Goal: Navigation & Orientation: Find specific page/section

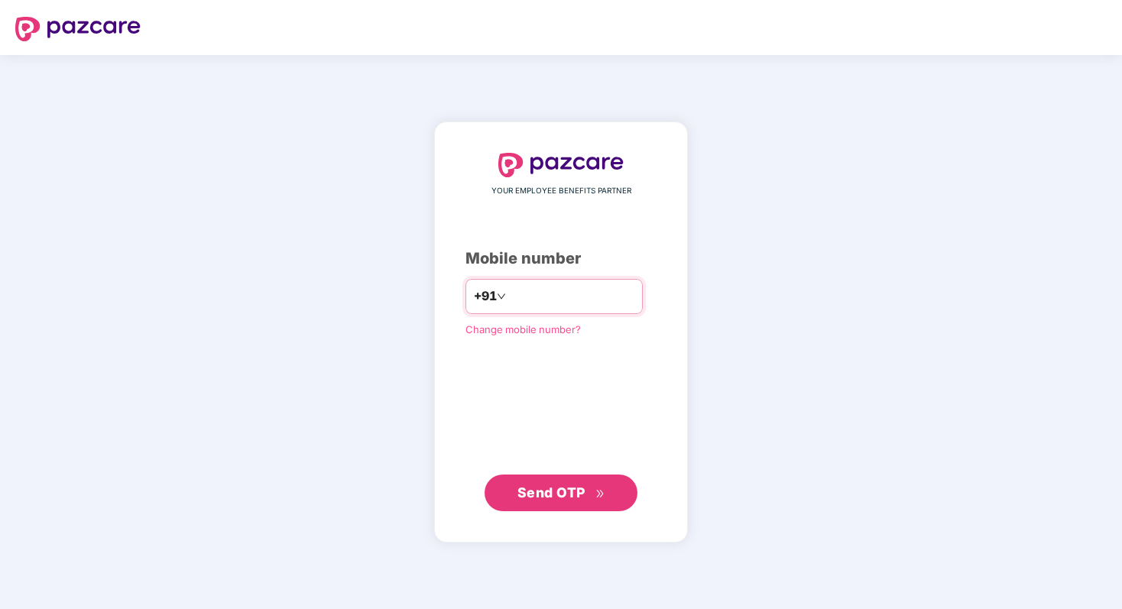
click at [571, 284] on input "number" at bounding box center [571, 296] width 125 height 24
type input "**********"
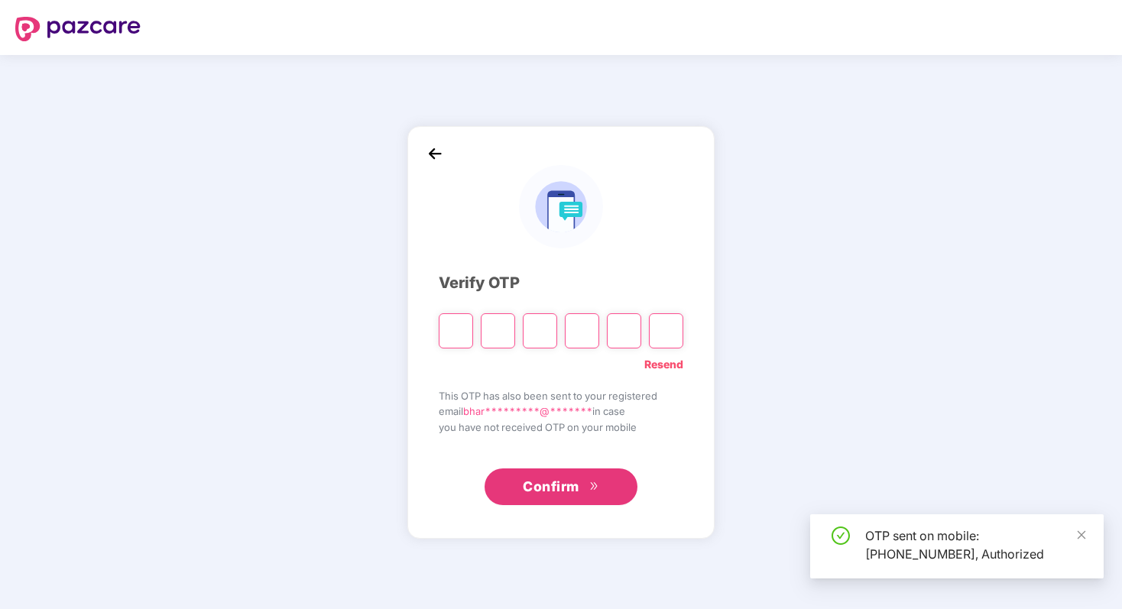
click at [455, 335] on input "Please enter verification code. Digit 1" at bounding box center [456, 330] width 34 height 35
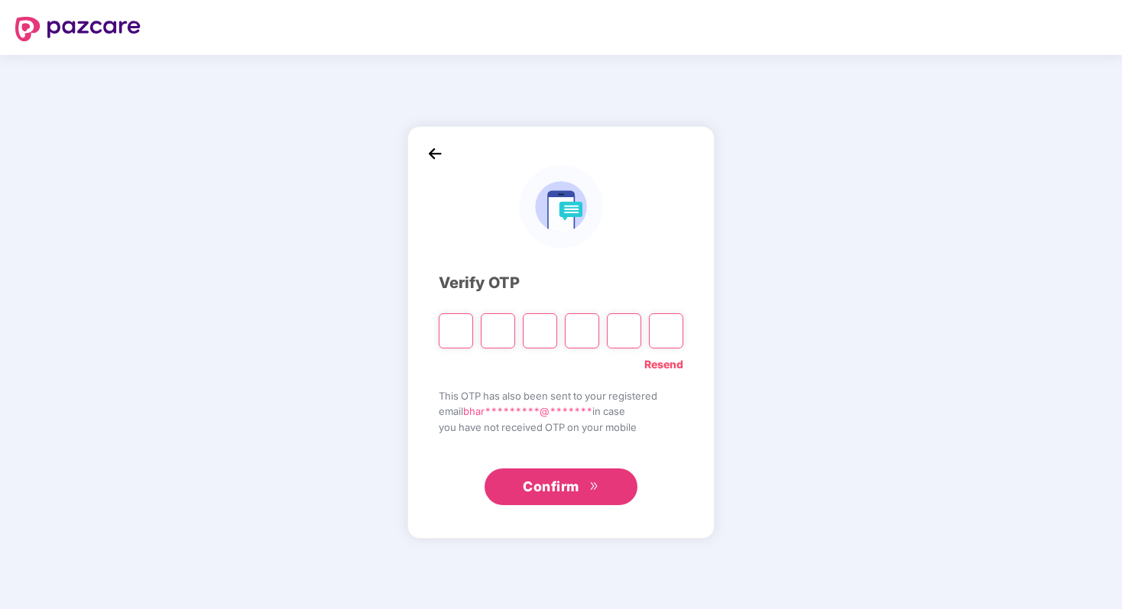
type input "*"
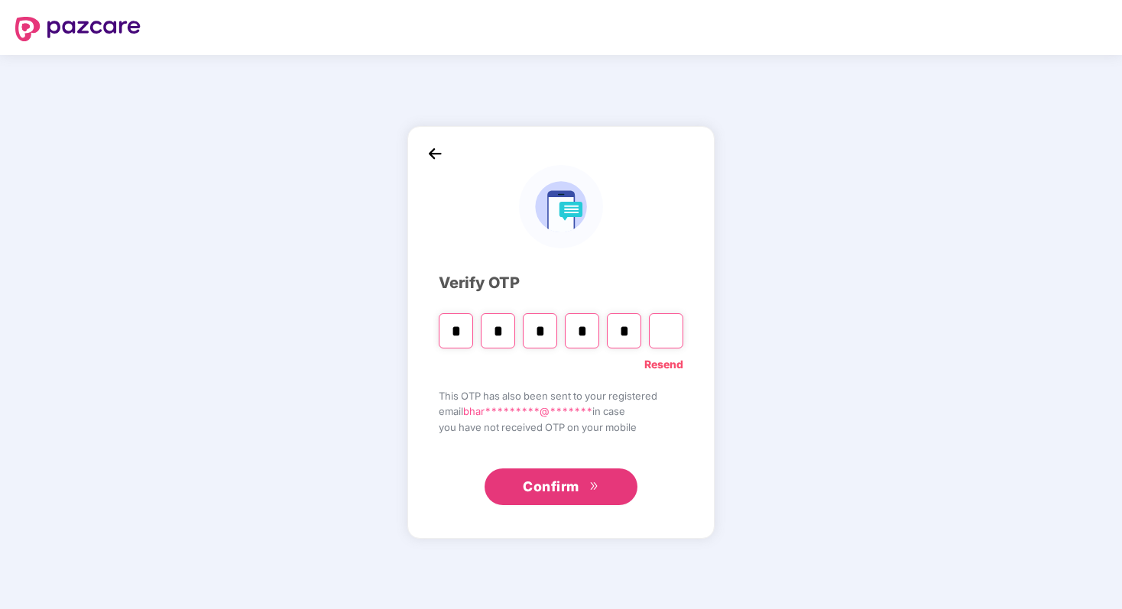
type input "*"
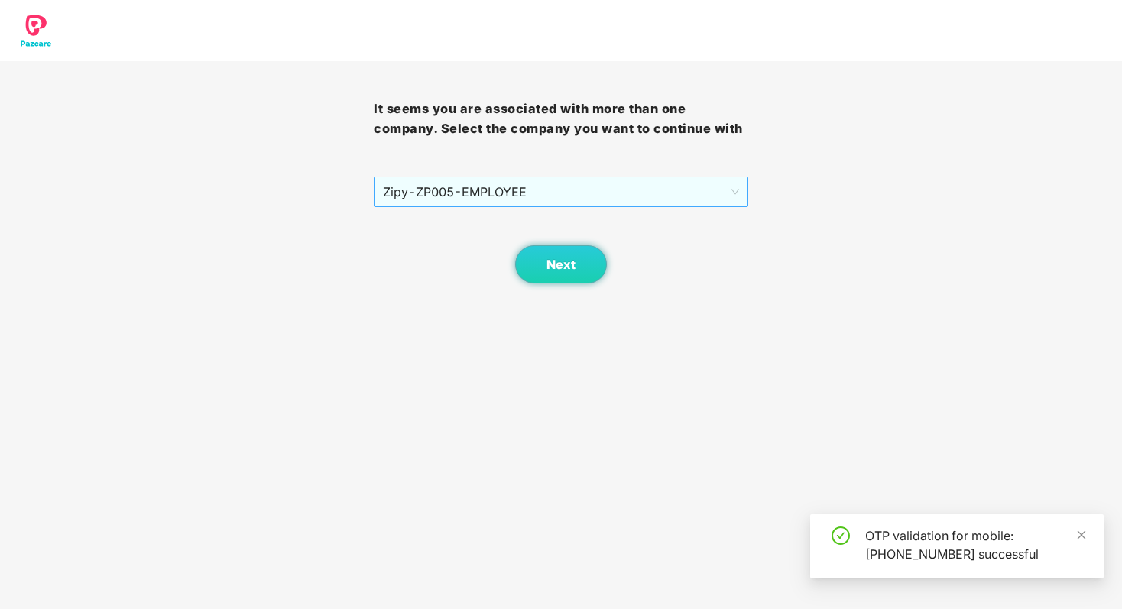
click at [559, 205] on span "Zipy - ZP005 - EMPLOYEE" at bounding box center [560, 191] width 355 height 29
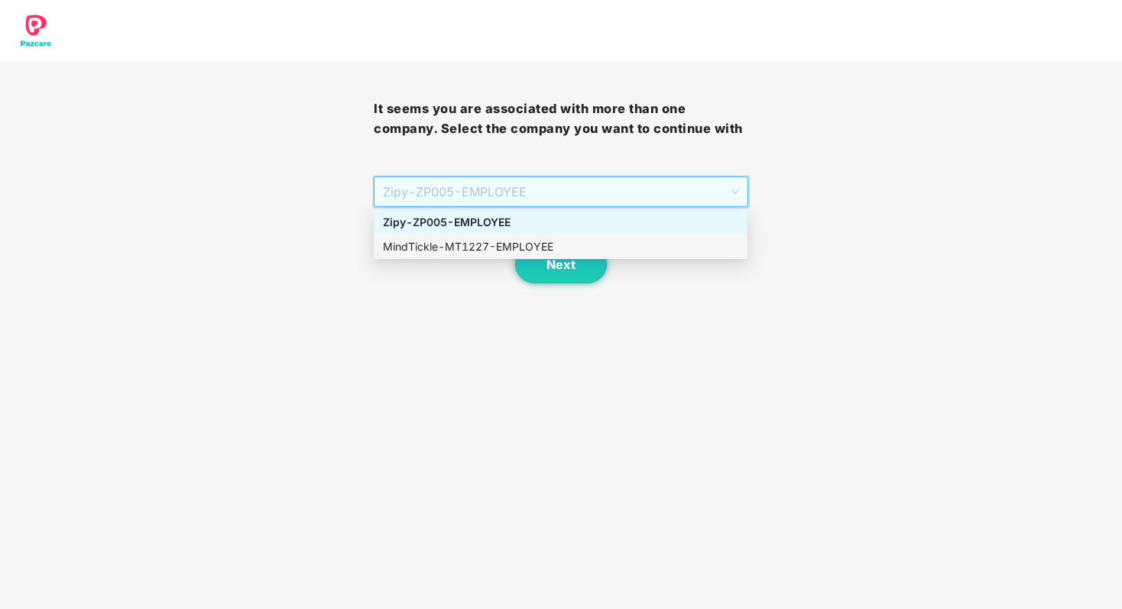
click at [529, 249] on div "MindTickle - MT1227 - EMPLOYEE" at bounding box center [560, 246] width 355 height 17
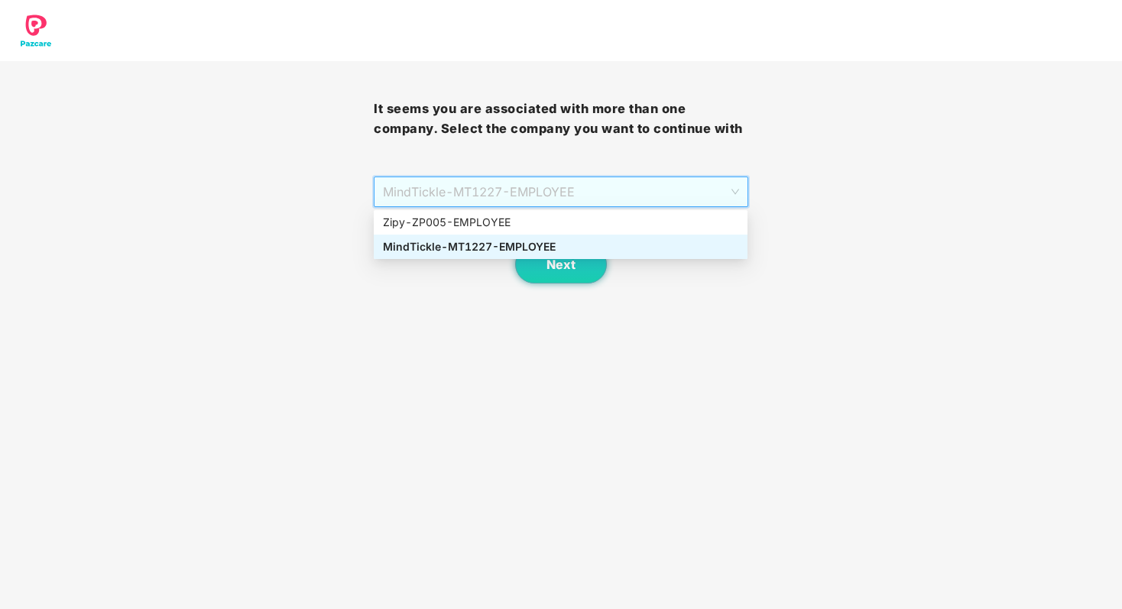
click at [523, 206] on div "MindTickle - MT1227 - EMPLOYEE" at bounding box center [561, 191] width 374 height 31
click at [502, 248] on div "MindTickle - MT1227 - EMPLOYEE" at bounding box center [560, 246] width 355 height 17
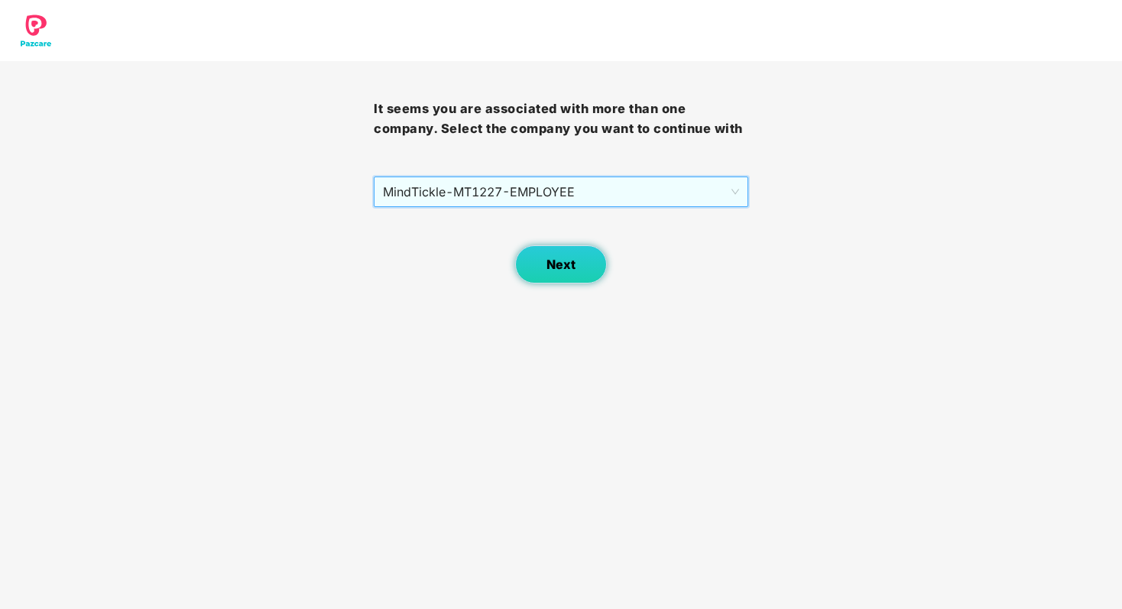
click at [542, 261] on button "Next" at bounding box center [561, 264] width 92 height 38
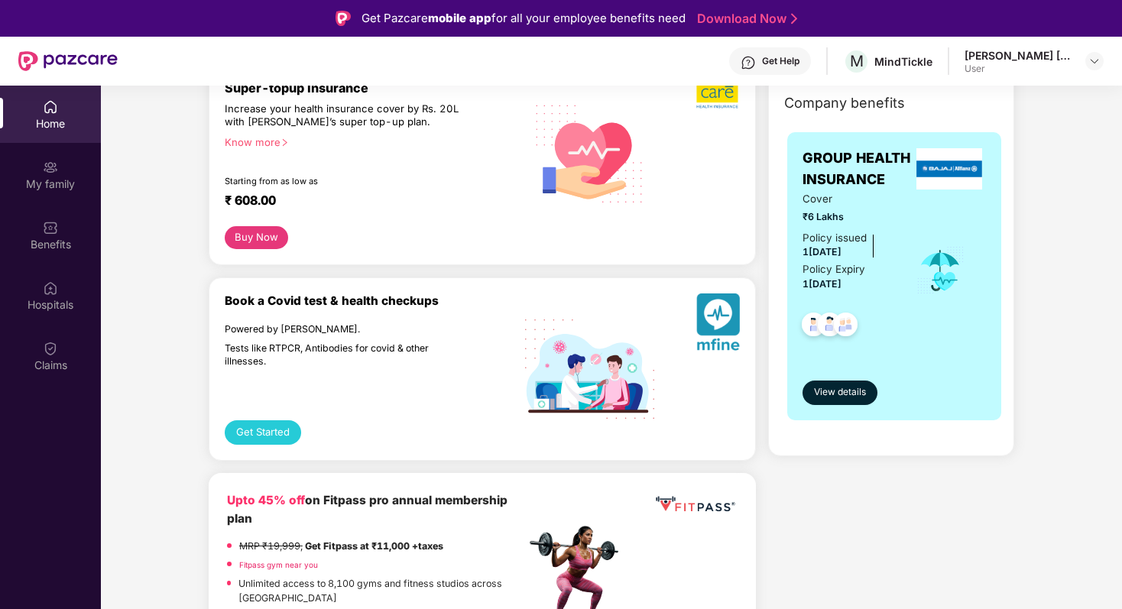
scroll to position [76, 0]
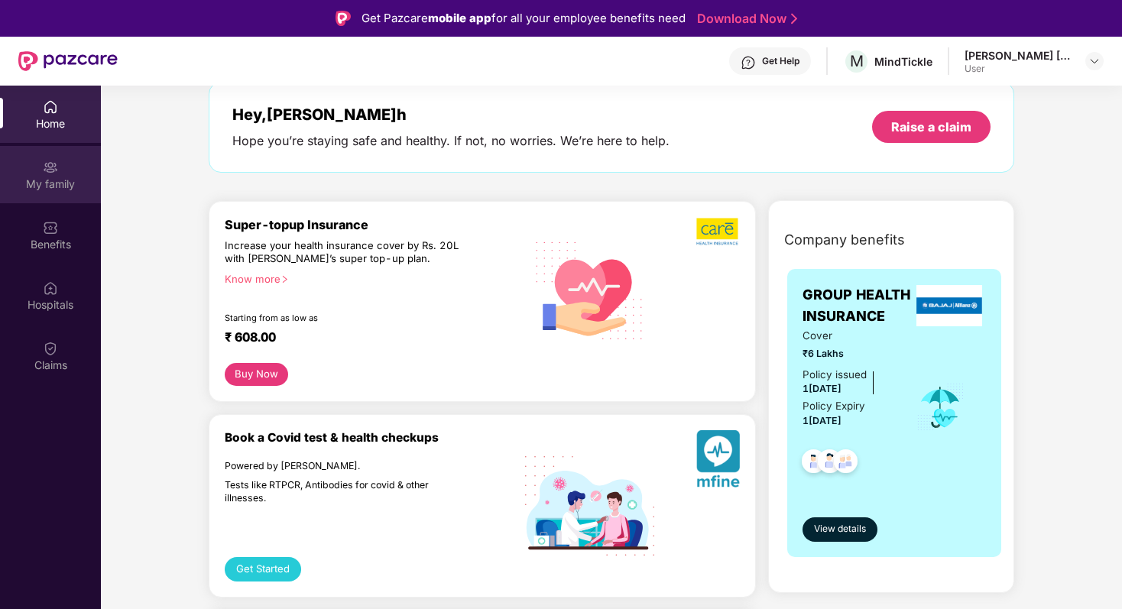
click at [41, 167] on div "My family" at bounding box center [50, 174] width 101 height 57
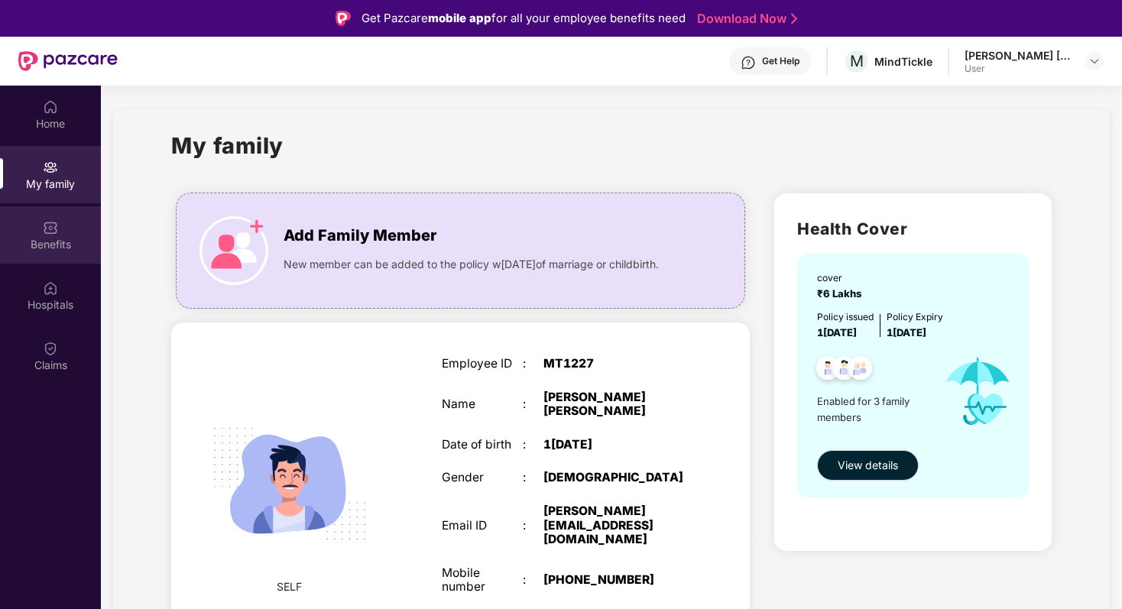
click at [45, 231] on img at bounding box center [50, 227] width 15 height 15
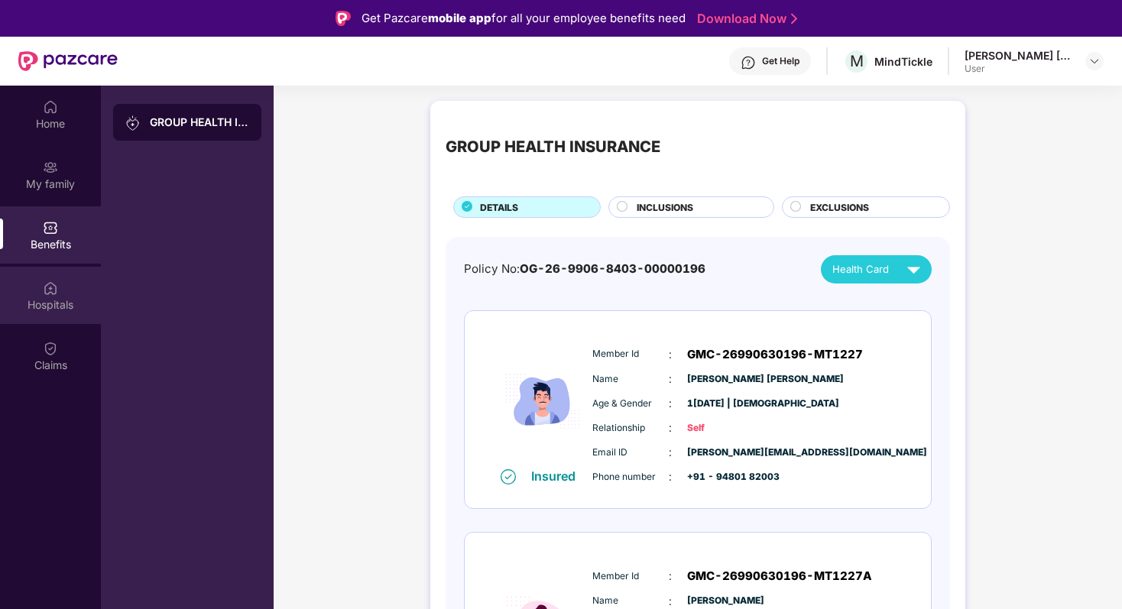
click at [83, 299] on div "Hospitals" at bounding box center [50, 304] width 101 height 15
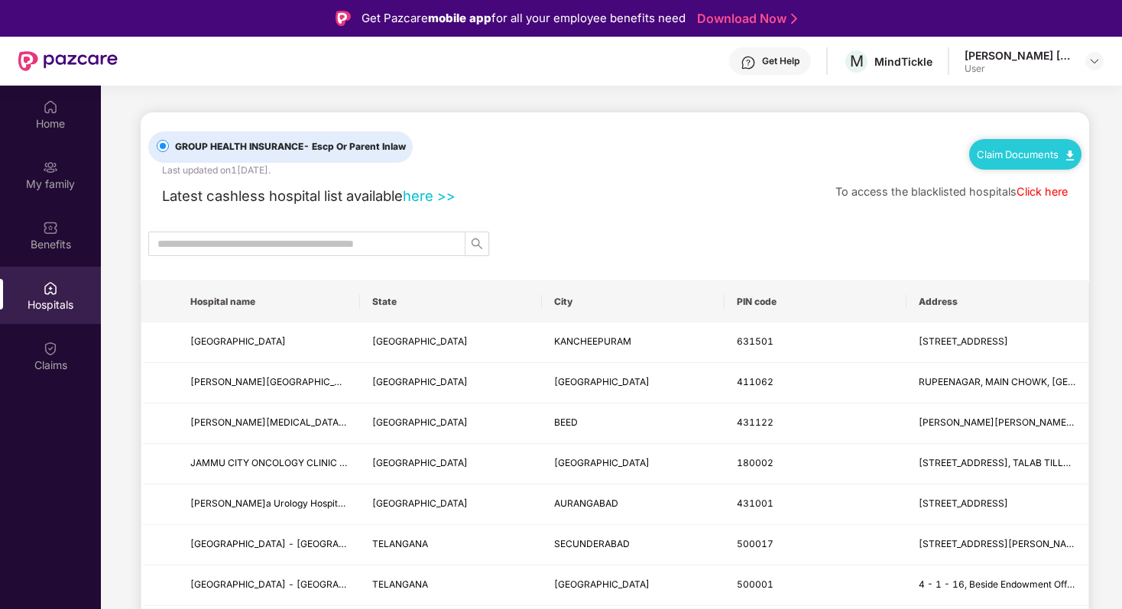
click at [559, 245] on div at bounding box center [615, 244] width 948 height 24
click at [61, 253] on div "Benefits" at bounding box center [50, 234] width 101 height 57
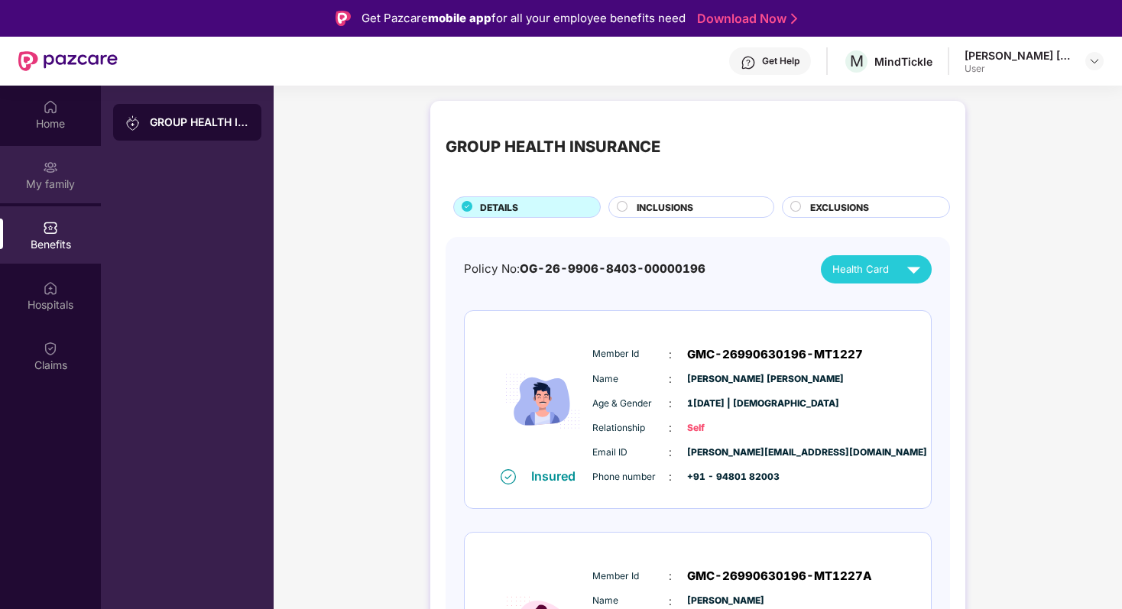
click at [66, 161] on div "My family" at bounding box center [50, 174] width 101 height 57
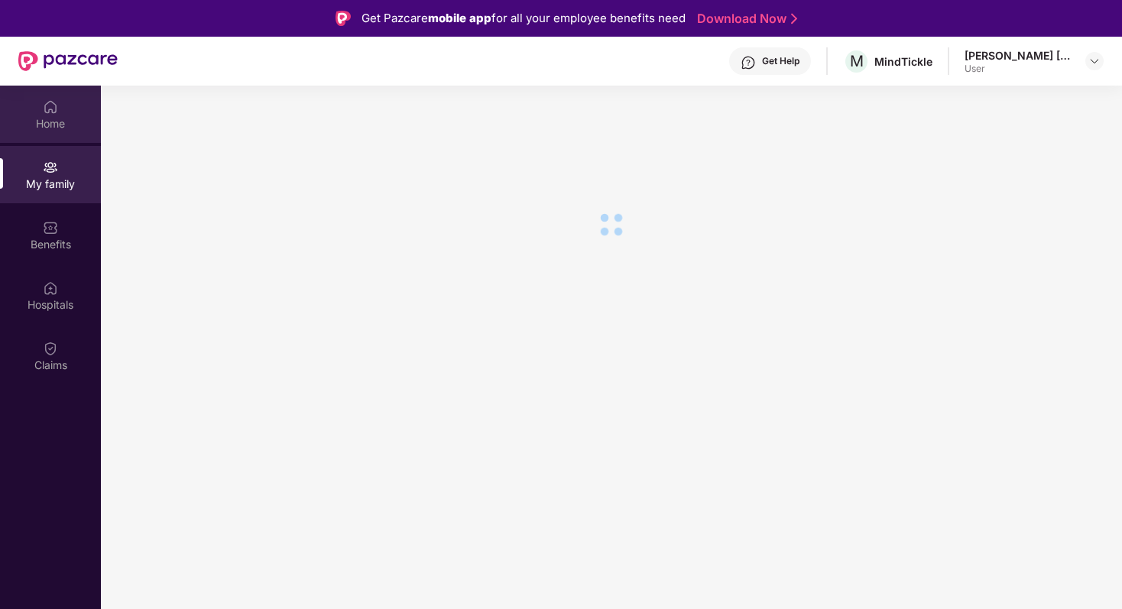
click at [32, 100] on div "Home" at bounding box center [50, 114] width 101 height 57
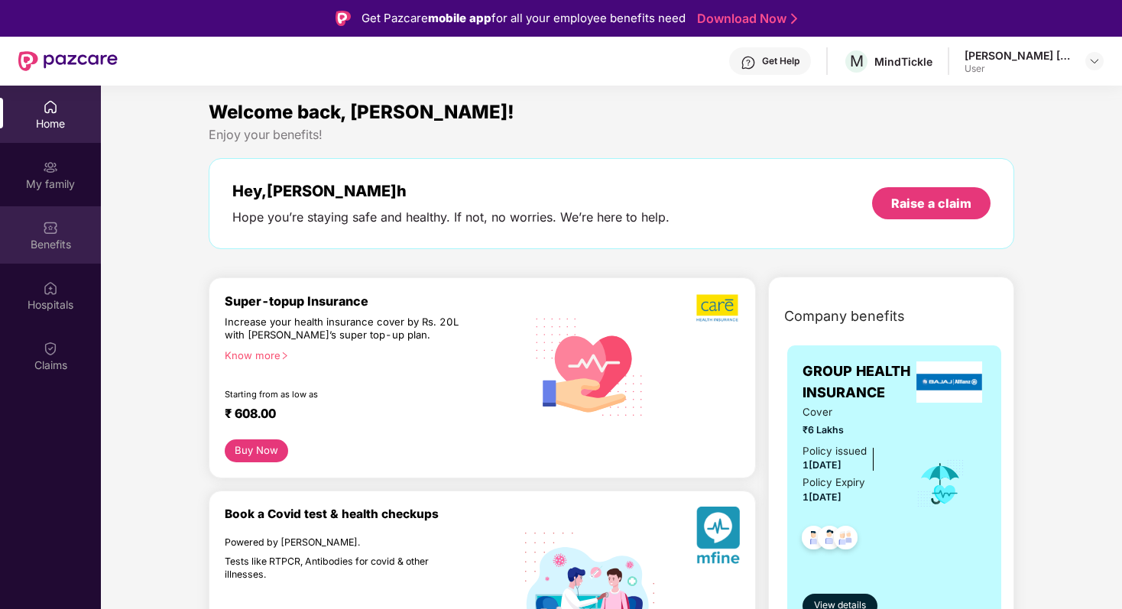
click at [64, 244] on div "Benefits" at bounding box center [50, 244] width 101 height 15
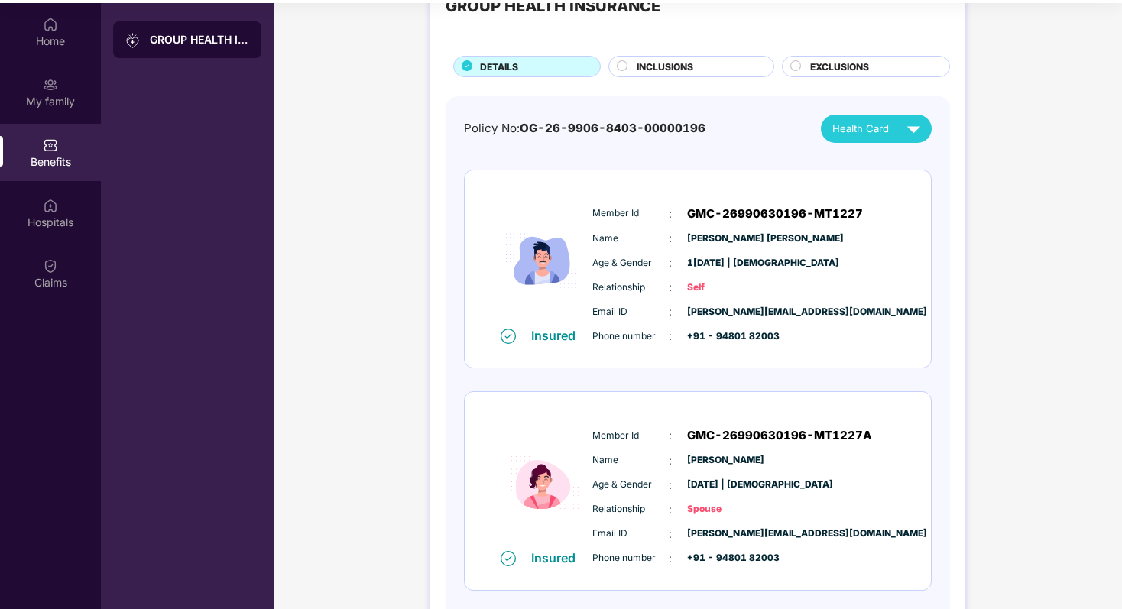
scroll to position [28, 0]
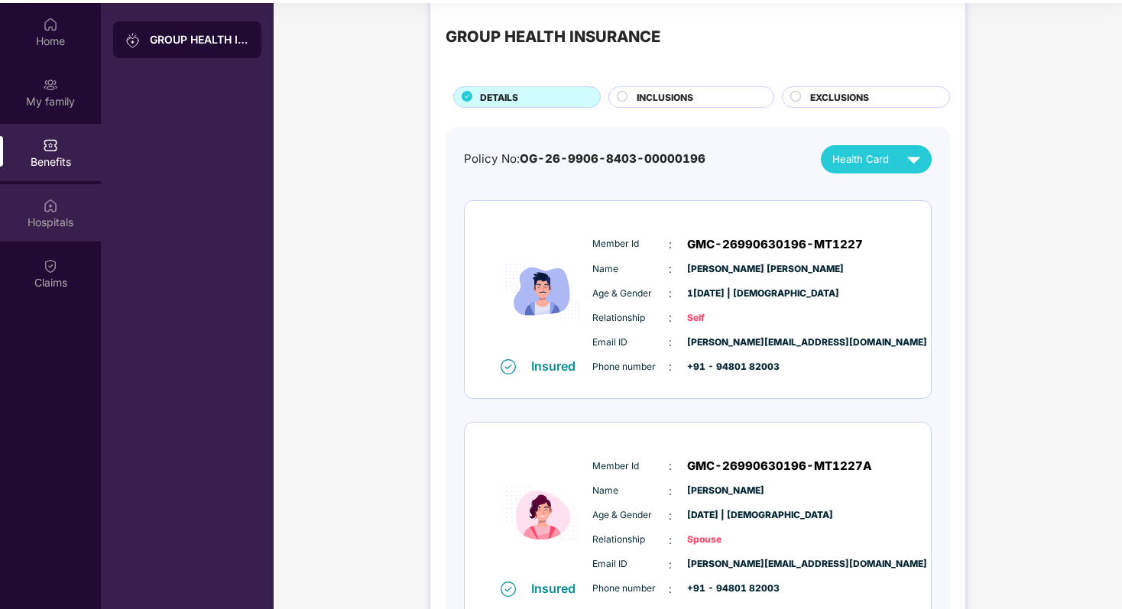
click at [87, 225] on div "Hospitals" at bounding box center [50, 222] width 101 height 15
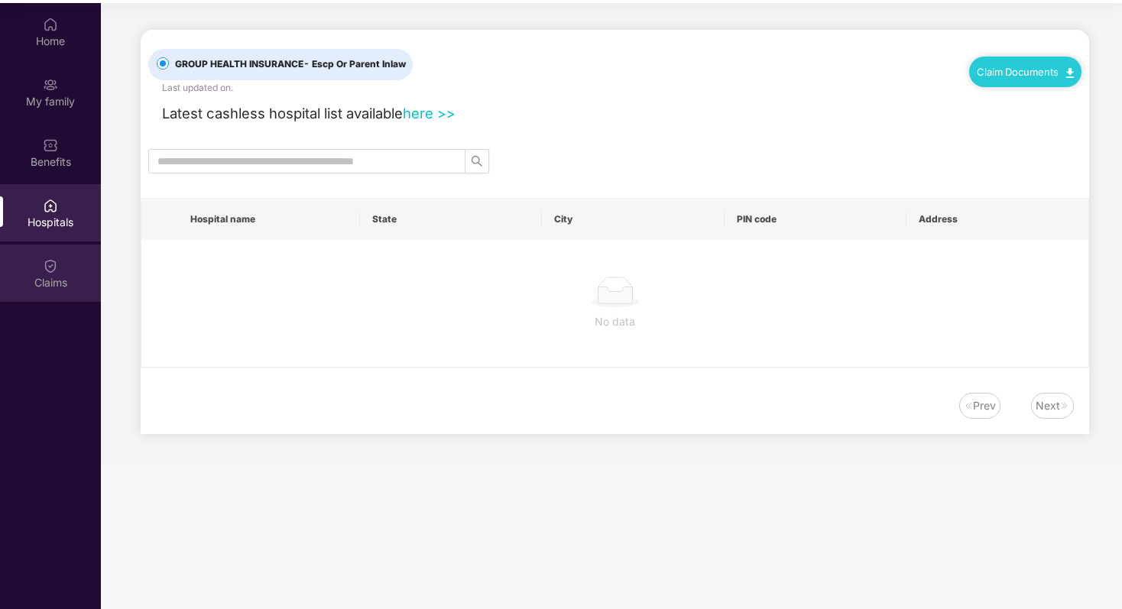
click at [72, 270] on div "Claims" at bounding box center [50, 272] width 101 height 57
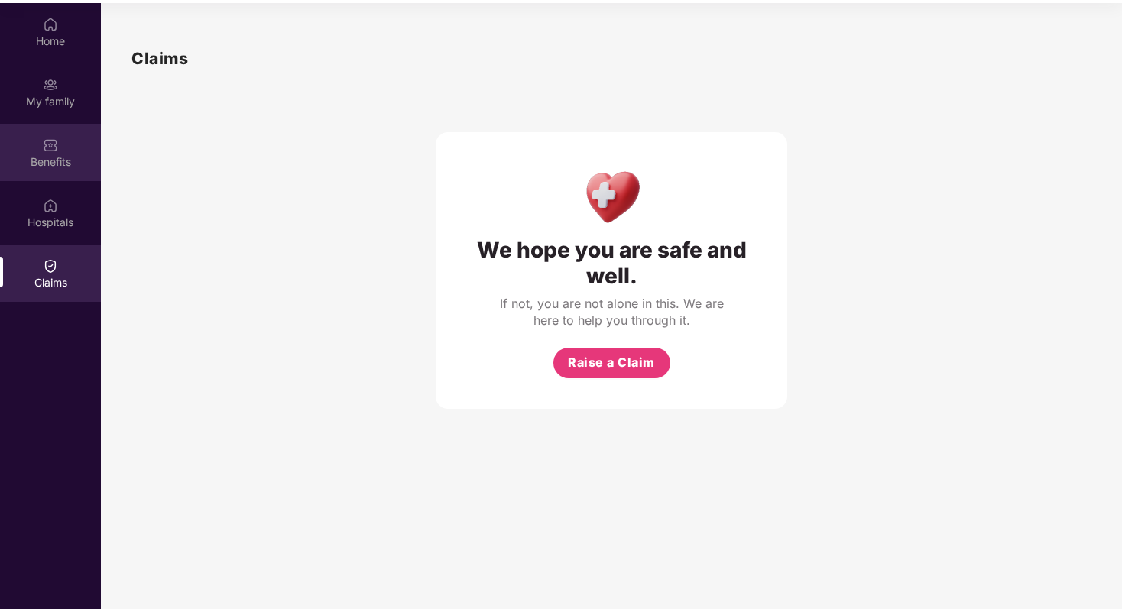
click at [84, 168] on div "Benefits" at bounding box center [50, 161] width 101 height 15
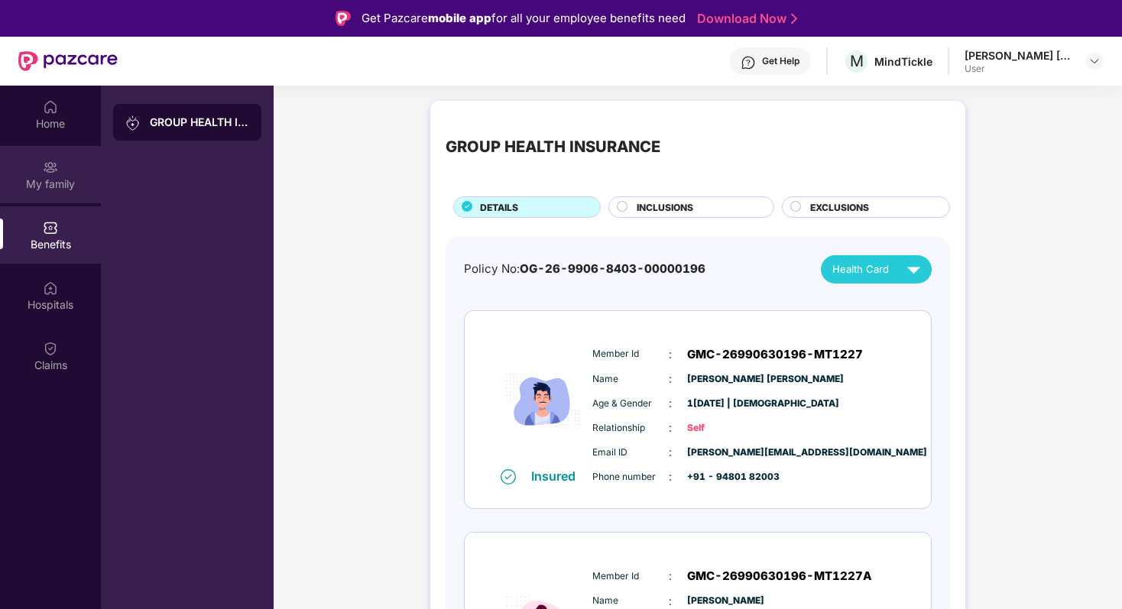
click at [85, 196] on div "My family" at bounding box center [50, 174] width 101 height 57
